Goal: Information Seeking & Learning: Learn about a topic

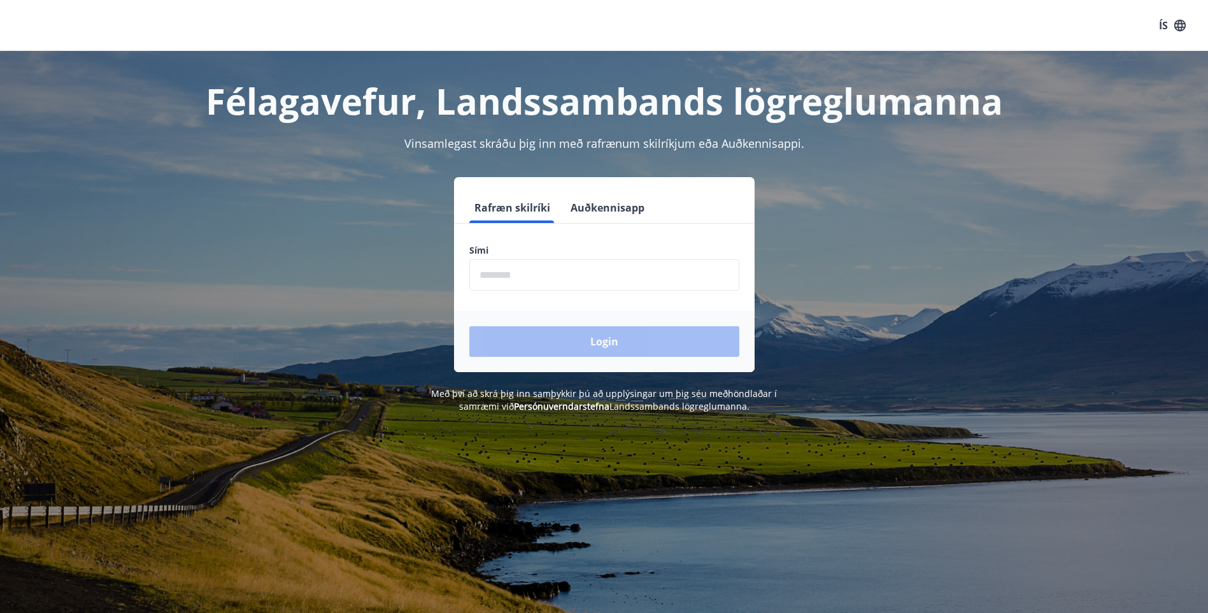
click at [494, 270] on input "phone" at bounding box center [605, 274] width 270 height 31
type input "********"
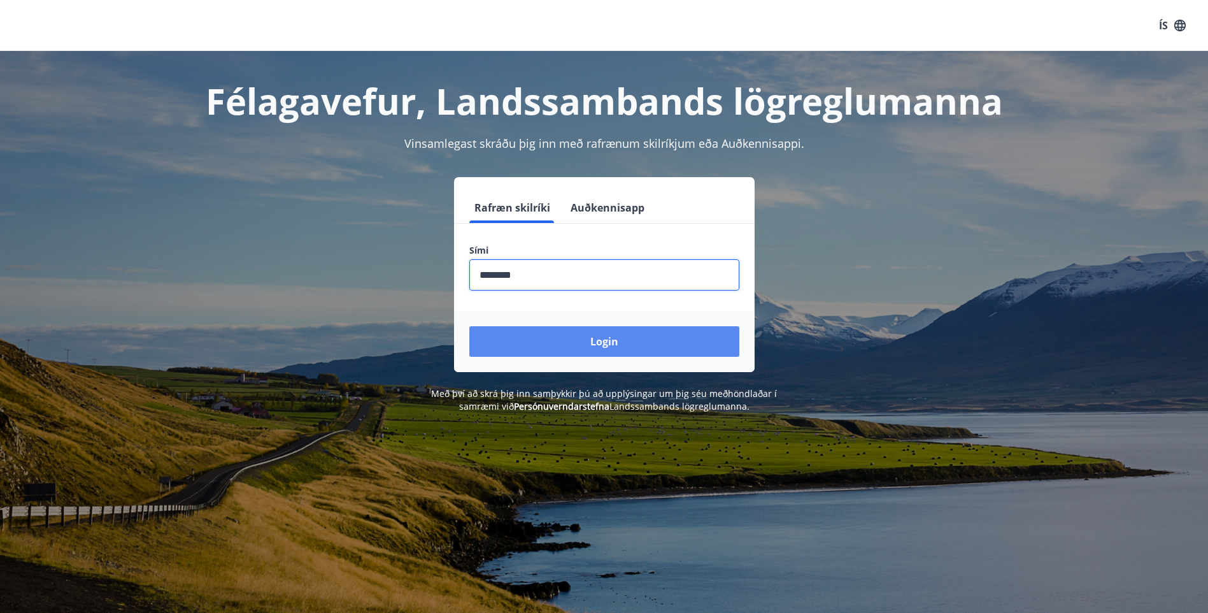
click at [610, 343] on button "Login" at bounding box center [605, 341] width 270 height 31
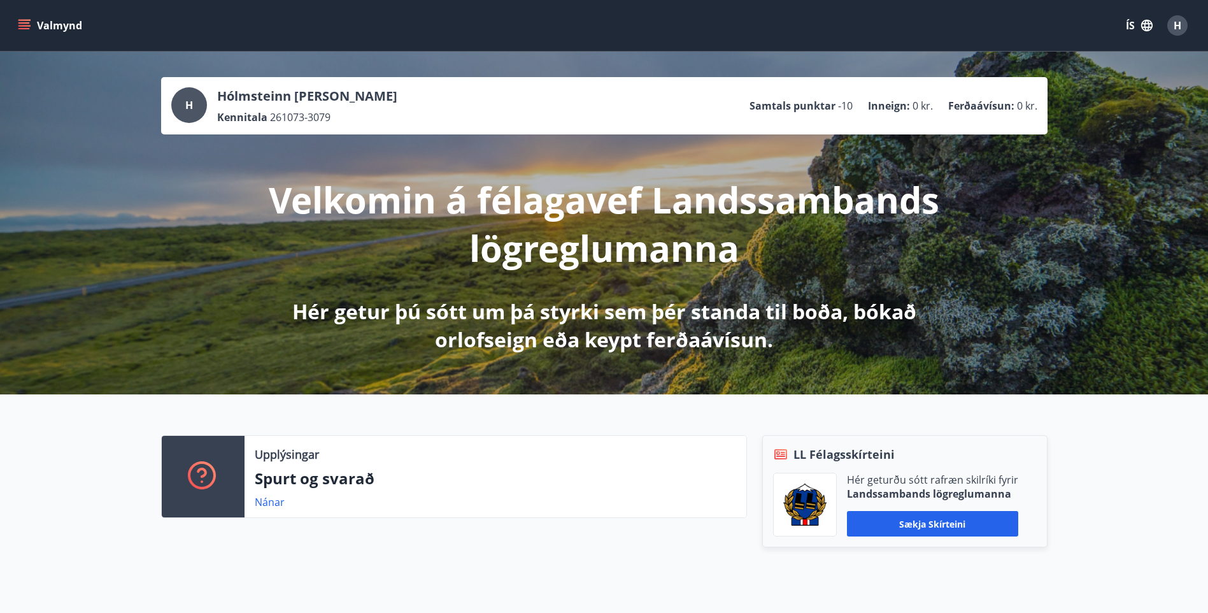
click at [24, 27] on icon "menu" at bounding box center [24, 25] width 13 height 13
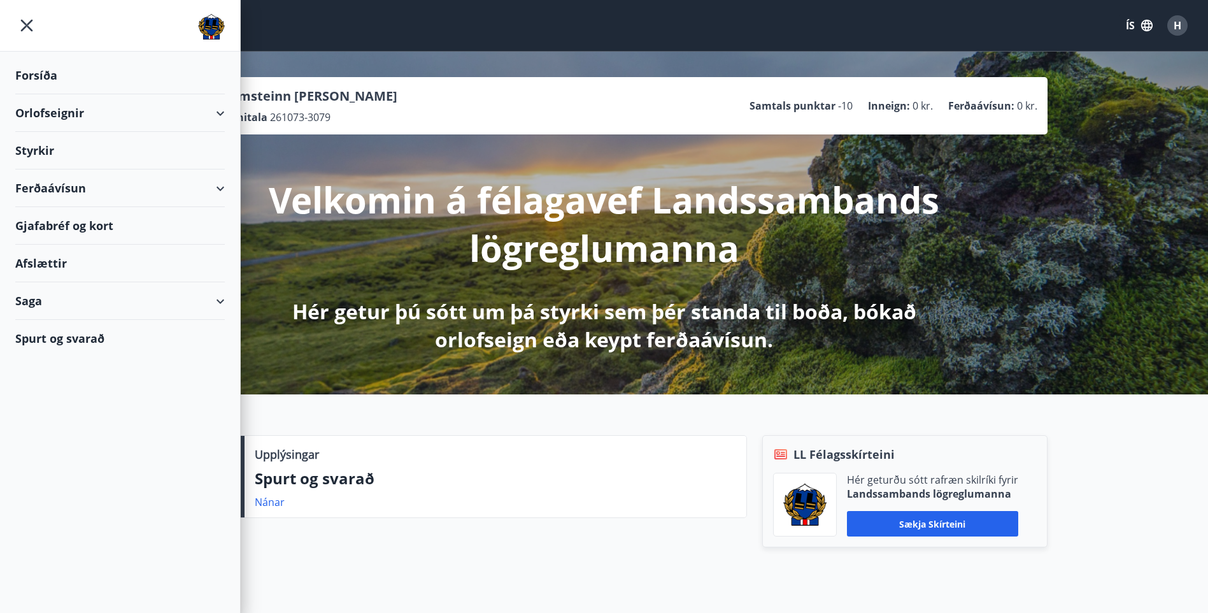
click at [102, 229] on div "Gjafabréf og kort" at bounding box center [120, 226] width 210 height 38
click at [64, 265] on div "Afslættir" at bounding box center [120, 264] width 210 height 38
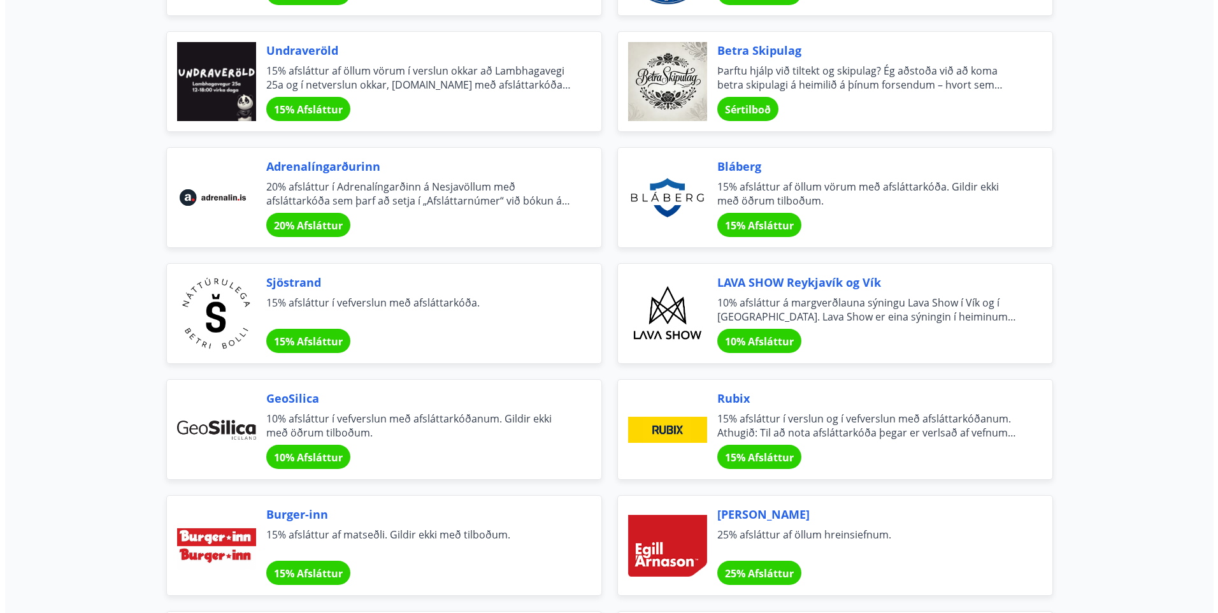
scroll to position [1446, 0]
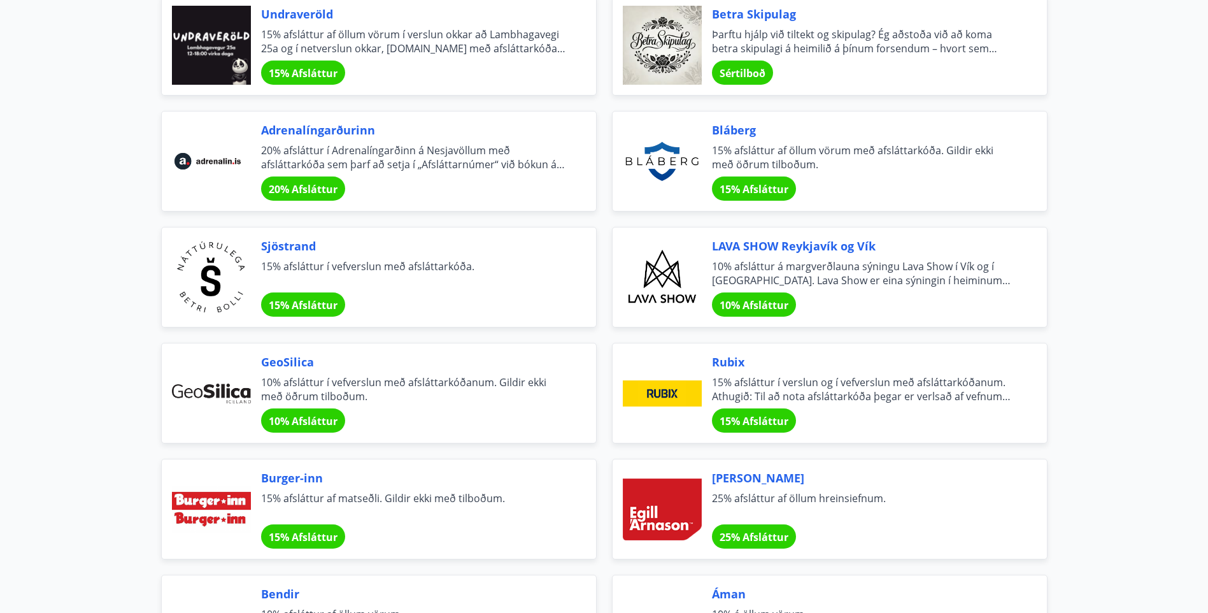
click at [287, 477] on span "Burger-inn" at bounding box center [413, 478] width 305 height 17
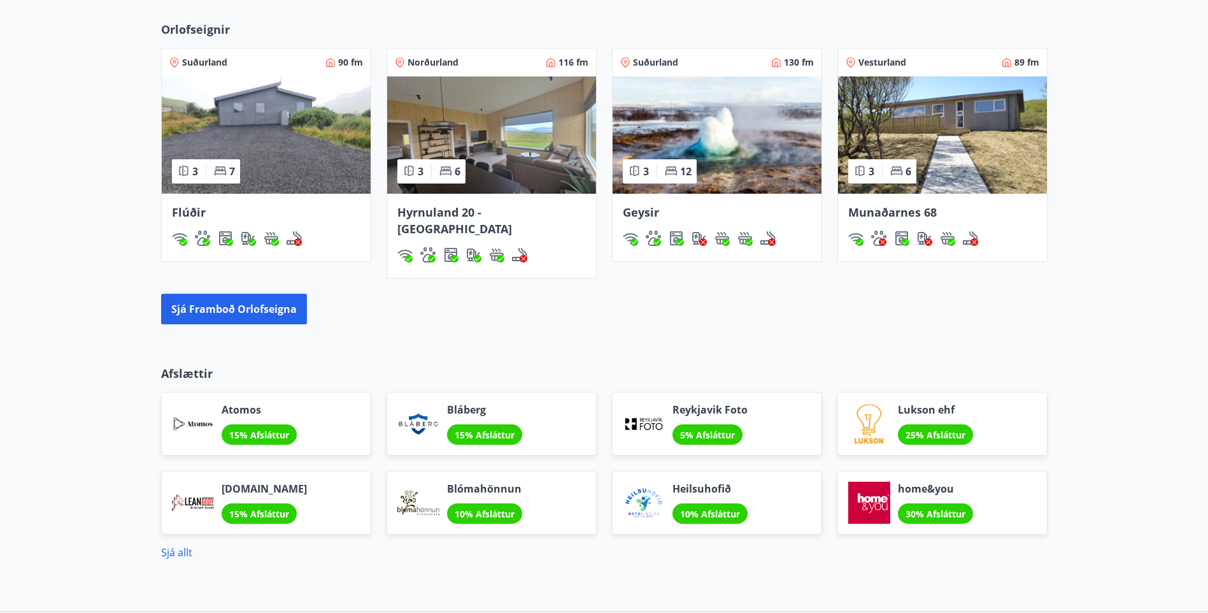
scroll to position [976, 0]
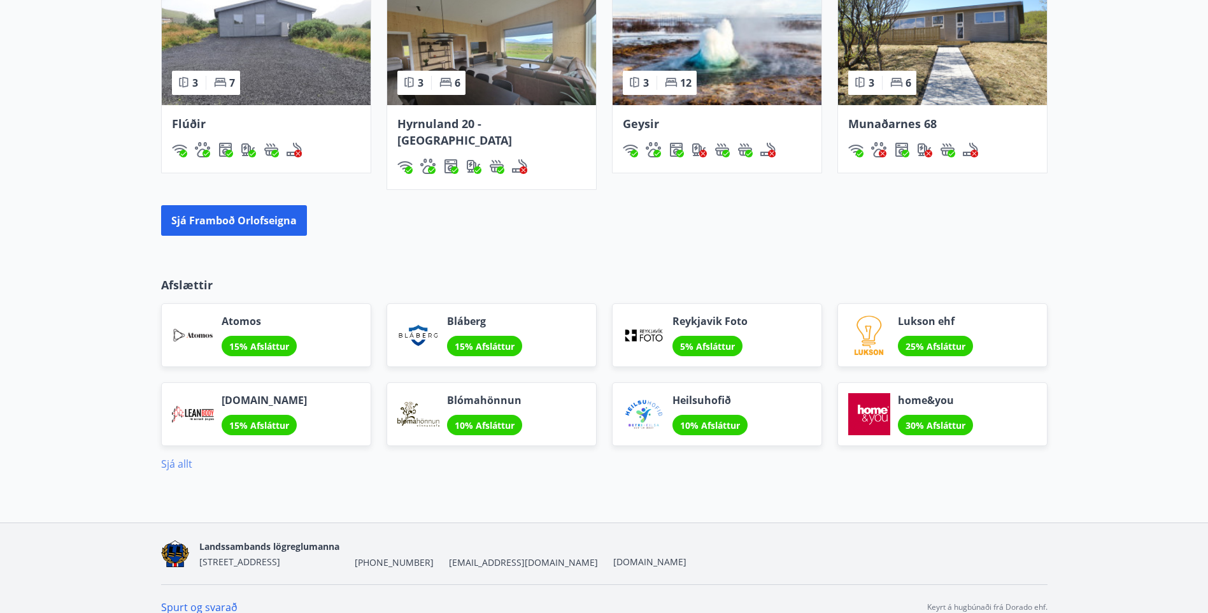
click at [183, 457] on link "Sjá allt" at bounding box center [176, 464] width 31 height 14
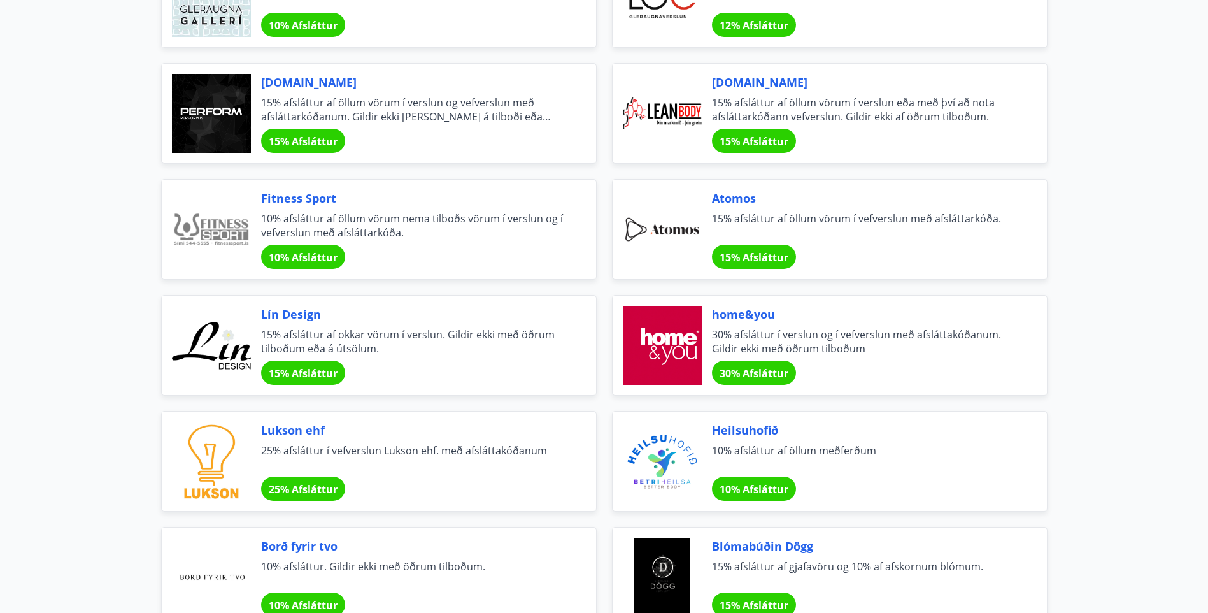
scroll to position [412, 0]
